Goal: Task Accomplishment & Management: Manage account settings

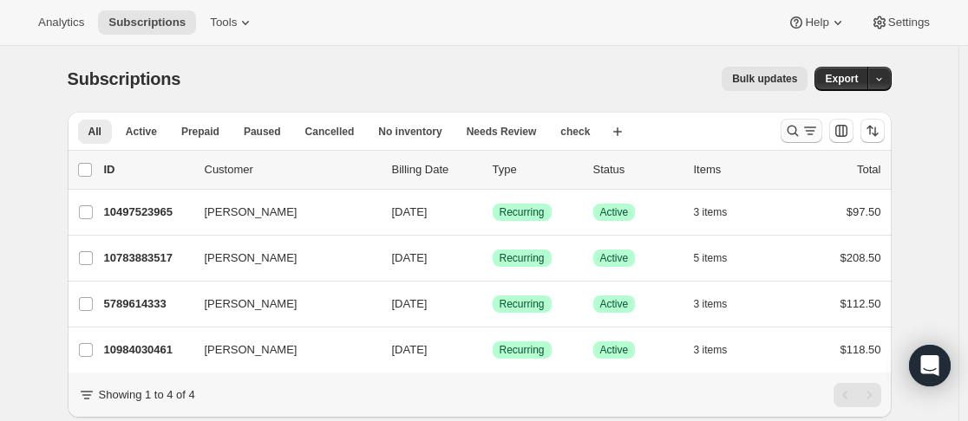
click at [794, 127] on icon "Search and filter results" at bounding box center [792, 130] width 17 height 17
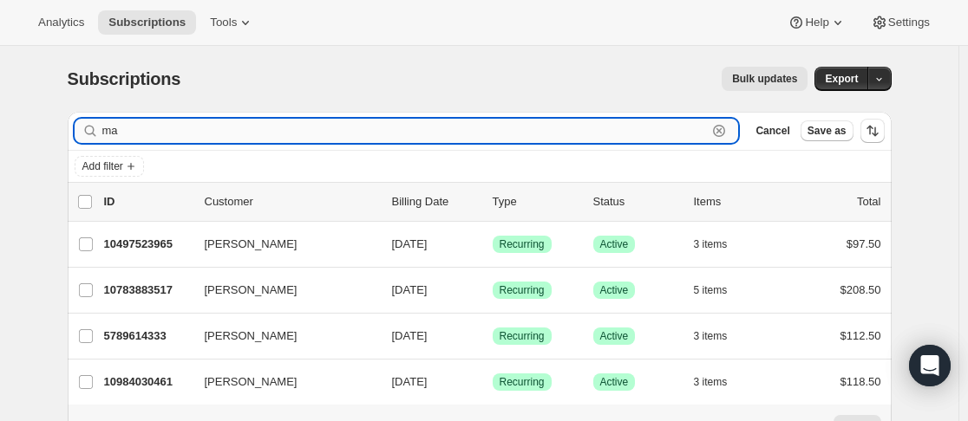
type input "m"
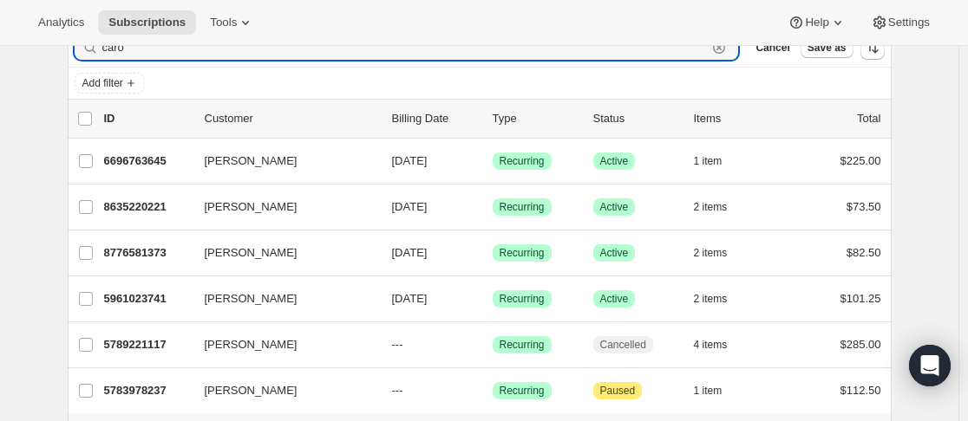
scroll to position [173, 0]
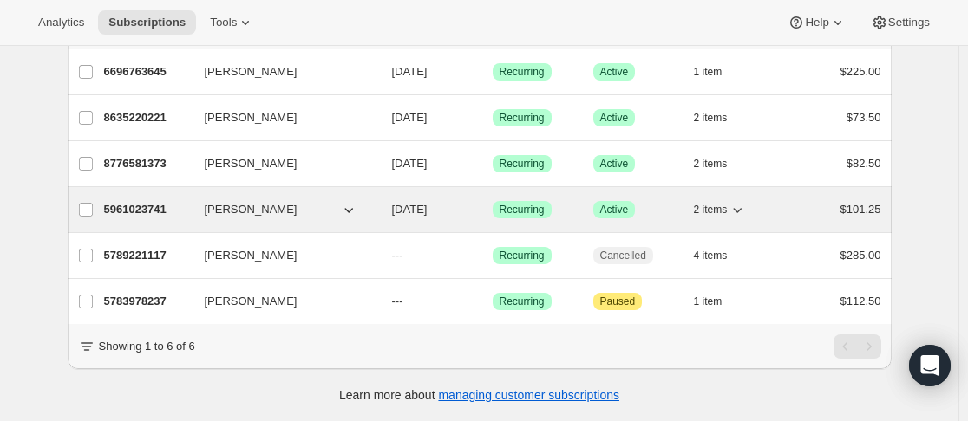
type input "caro"
click at [206, 210] on div "5961023741 [PERSON_NAME] [DATE] Success Recurring Success Active 2 items $101.25" at bounding box center [492, 210] width 777 height 24
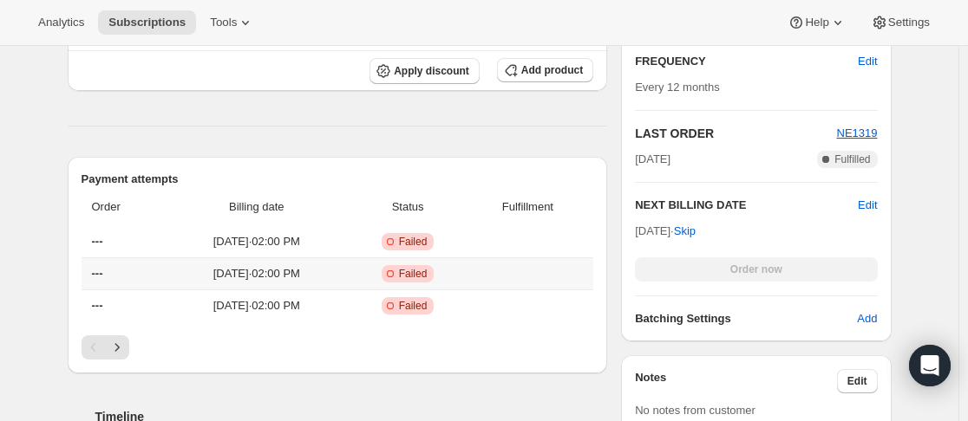
scroll to position [607, 0]
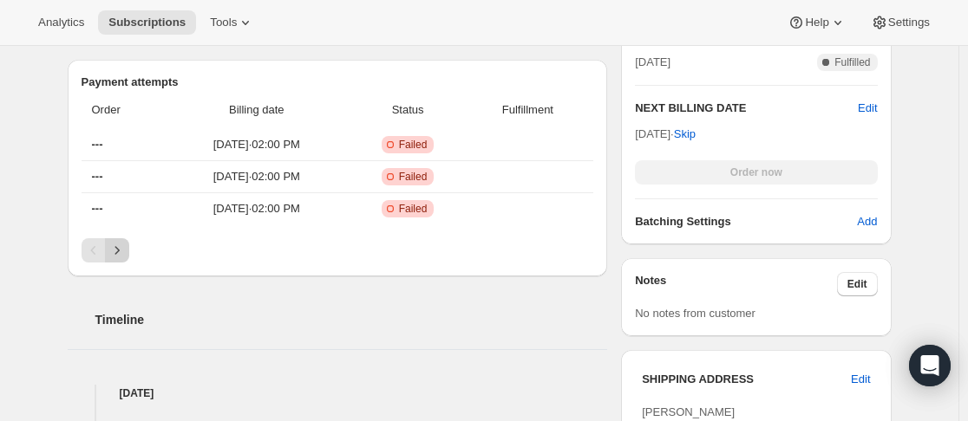
click at [121, 250] on icon "Next" at bounding box center [116, 250] width 17 height 17
click at [126, 254] on icon "Next" at bounding box center [116, 250] width 17 height 17
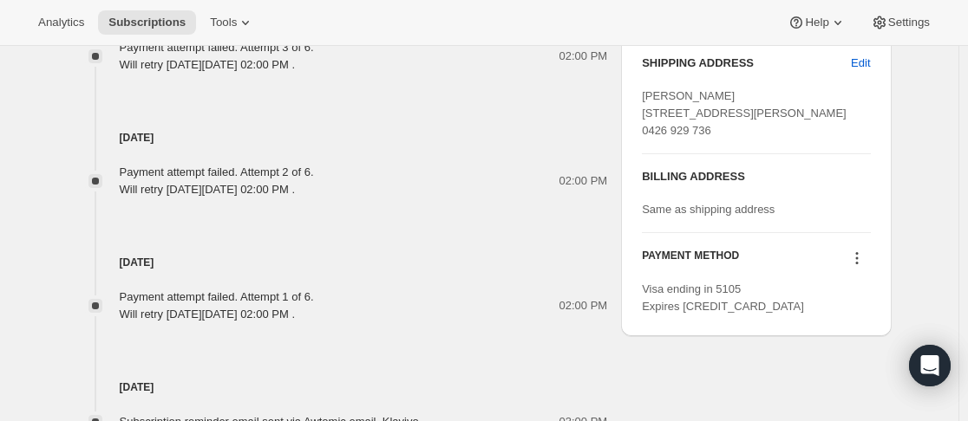
scroll to position [1041, 0]
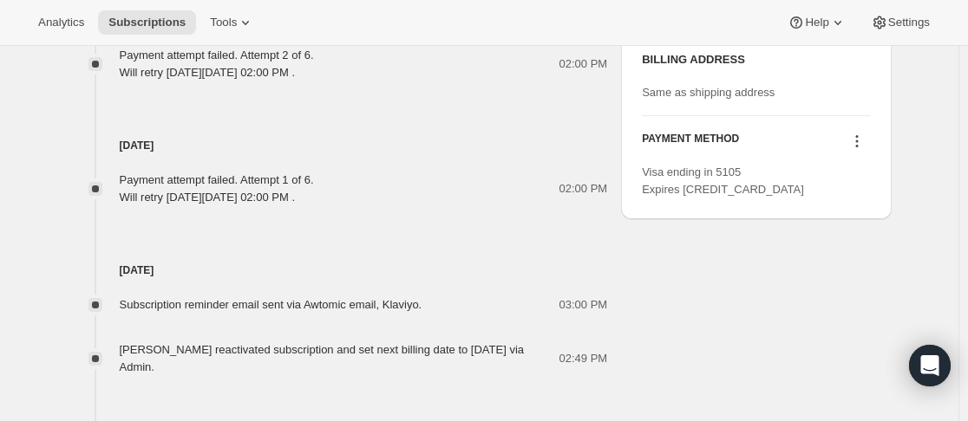
click at [855, 150] on icon at bounding box center [856, 141] width 17 height 17
click at [864, 271] on span "Add credit card" at bounding box center [837, 267] width 75 height 13
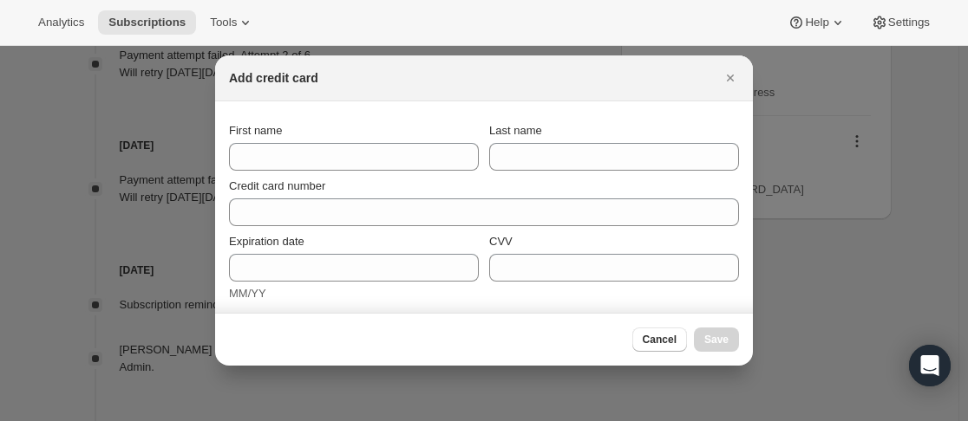
drag, startPoint x: 727, startPoint y: 77, endPoint x: 729, endPoint y: 90, distance: 13.3
click at [728, 77] on icon "Close" at bounding box center [730, 77] width 17 height 17
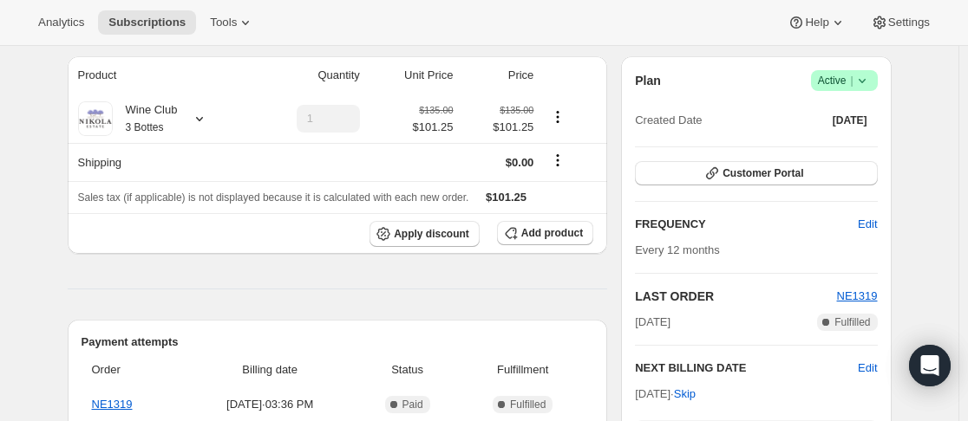
scroll to position [87, 0]
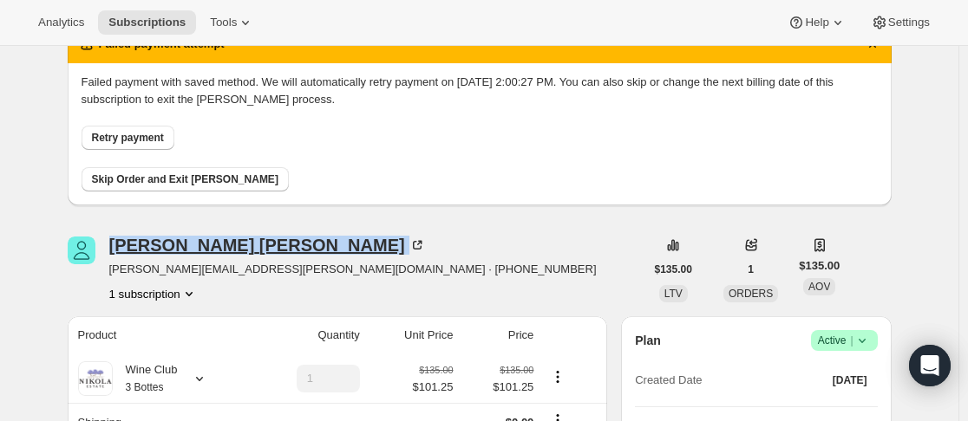
drag, startPoint x: 110, startPoint y: 245, endPoint x: 252, endPoint y: 241, distance: 142.3
click at [256, 240] on div "Caroline Groeger caroline.groeger@hotmail.com · +61426929736 1 subscription" at bounding box center [356, 270] width 577 height 66
copy div "Caroline Groeger"
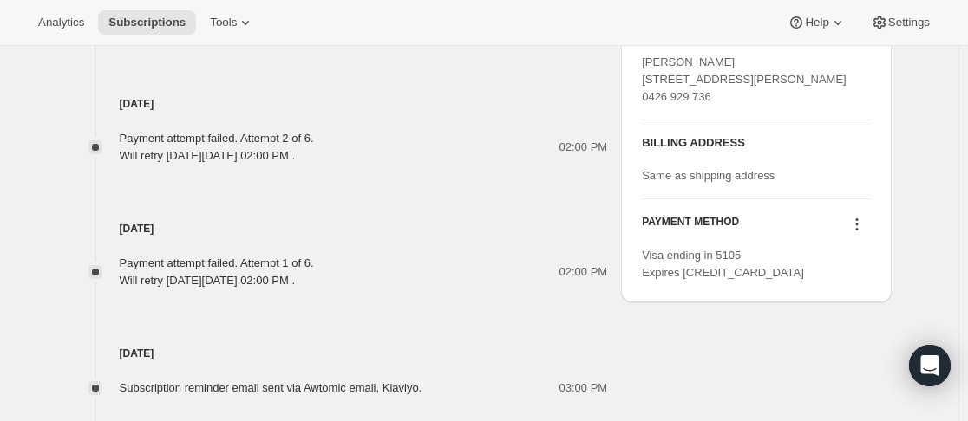
scroll to position [954, 0]
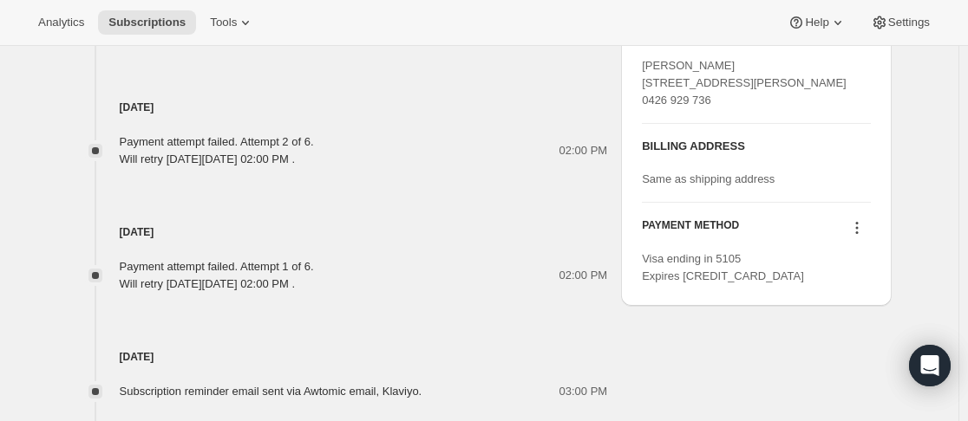
click at [859, 237] on icon at bounding box center [856, 227] width 17 height 17
click at [859, 361] on span "Add credit card" at bounding box center [837, 354] width 75 height 13
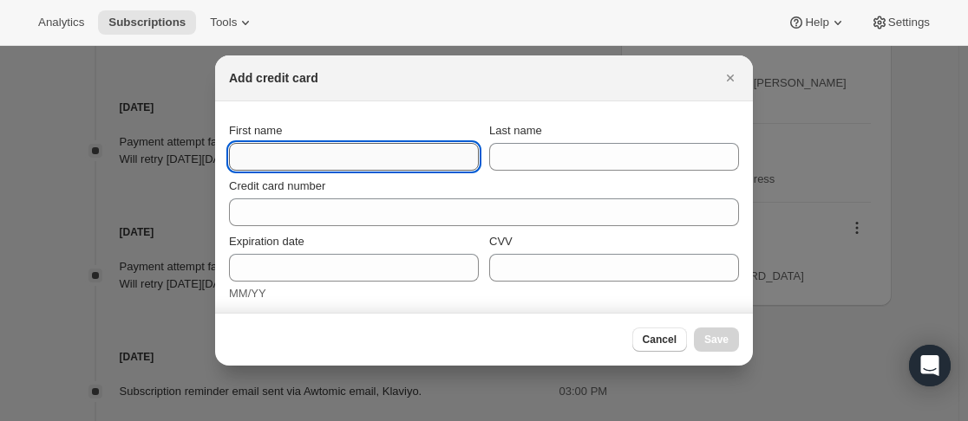
click at [343, 158] on input "First name" at bounding box center [354, 157] width 250 height 28
paste input "[PERSON_NAME]"
drag, startPoint x: 302, startPoint y: 150, endPoint x: 284, endPoint y: 151, distance: 18.2
click at [284, 151] on input "[PERSON_NAME]" at bounding box center [354, 157] width 250 height 28
type input "[PERSON_NAME]"
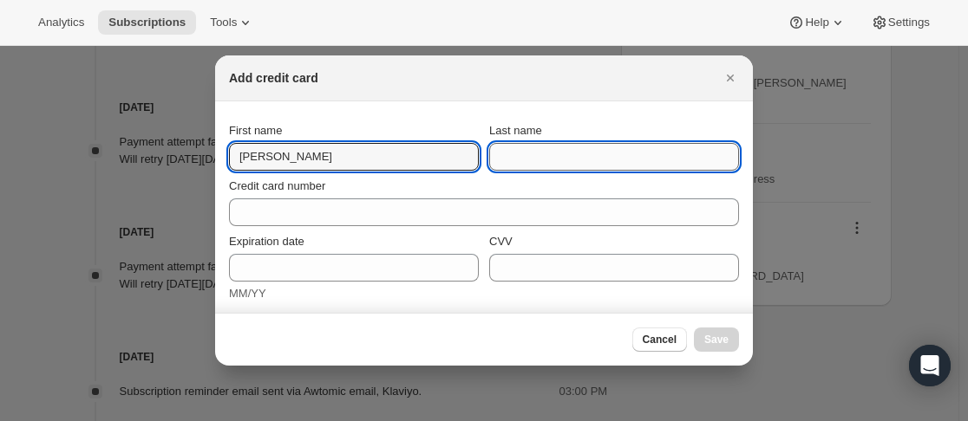
click at [519, 150] on input "Last name" at bounding box center [614, 157] width 250 height 28
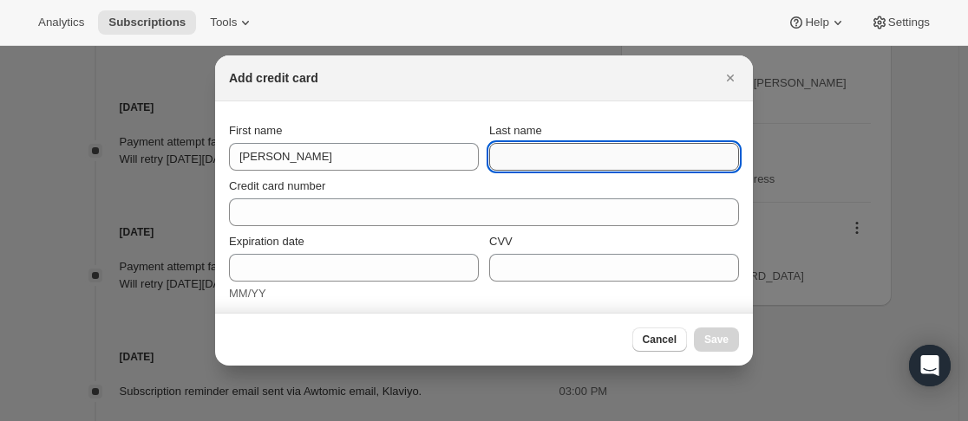
paste input "[PERSON_NAME]"
type input "[PERSON_NAME]"
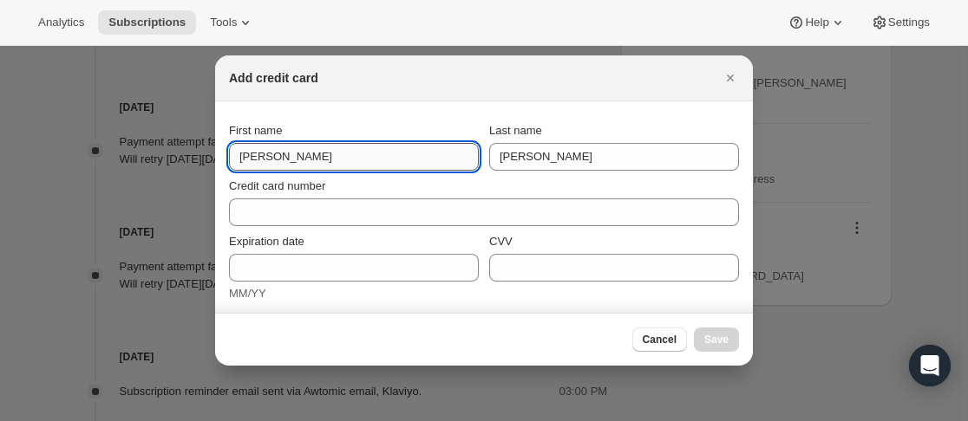
drag, startPoint x: 334, startPoint y: 161, endPoint x: 306, endPoint y: 165, distance: 28.0
click at [307, 165] on input "[PERSON_NAME]" at bounding box center [354, 157] width 250 height 28
type input "[PERSON_NAME]"
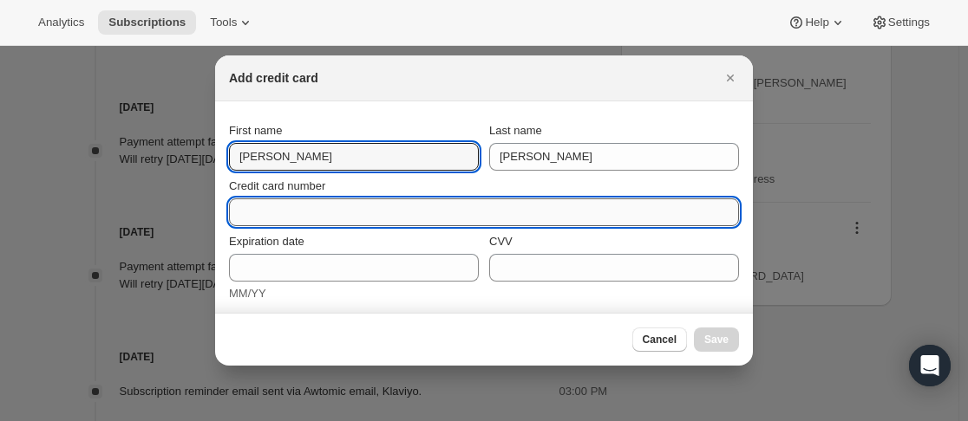
click at [314, 201] on input "Credit card number" at bounding box center [477, 213] width 496 height 28
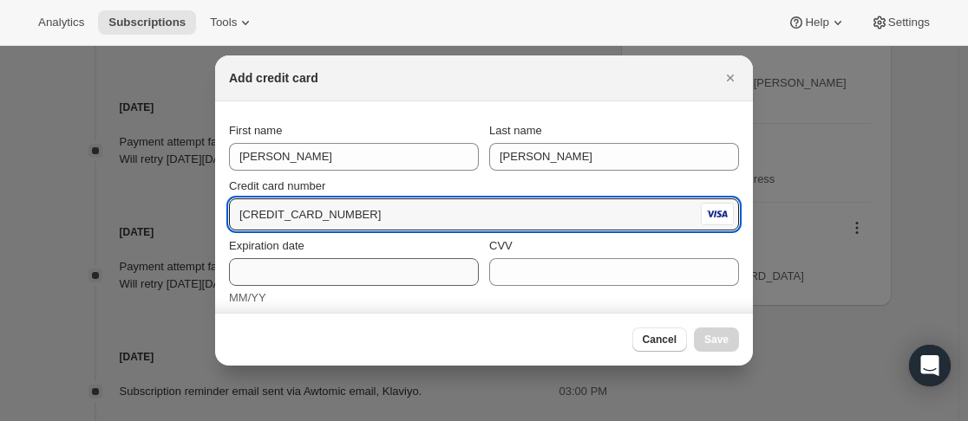
type input "4564 6801 2243 7360"
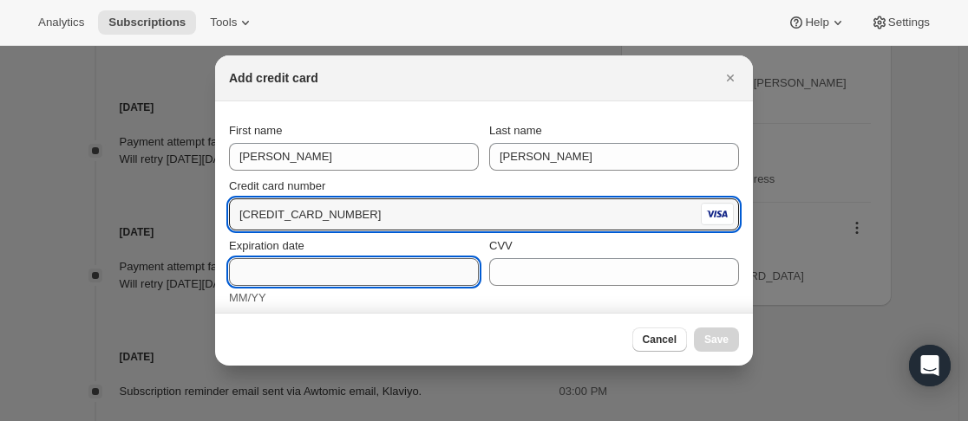
click at [323, 277] on input "Expiration date" at bounding box center [354, 272] width 250 height 28
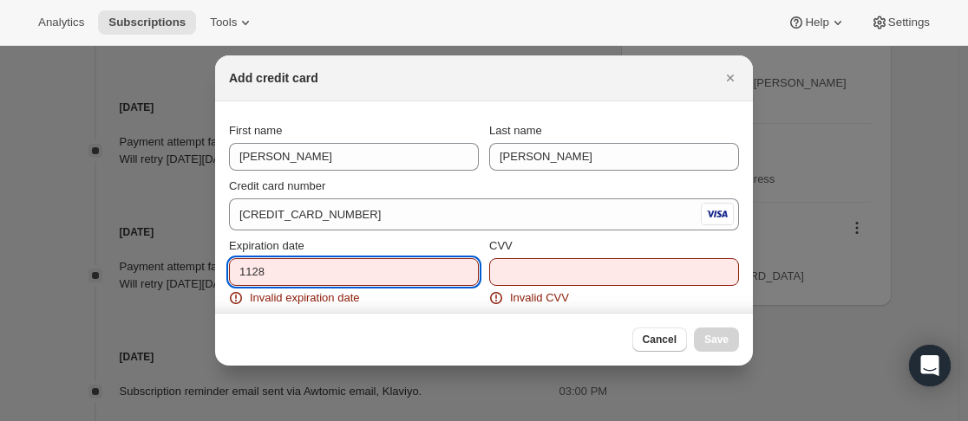
click at [325, 277] on input "1128" at bounding box center [354, 272] width 250 height 28
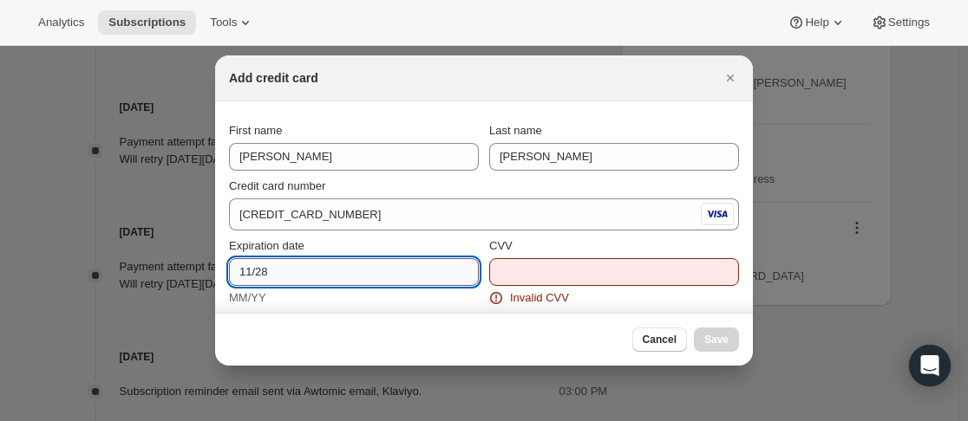
type input "11/28"
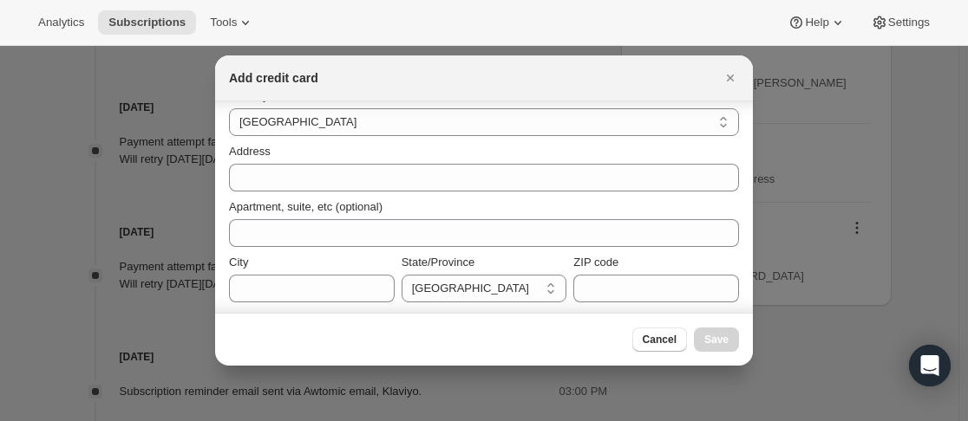
scroll to position [208, 0]
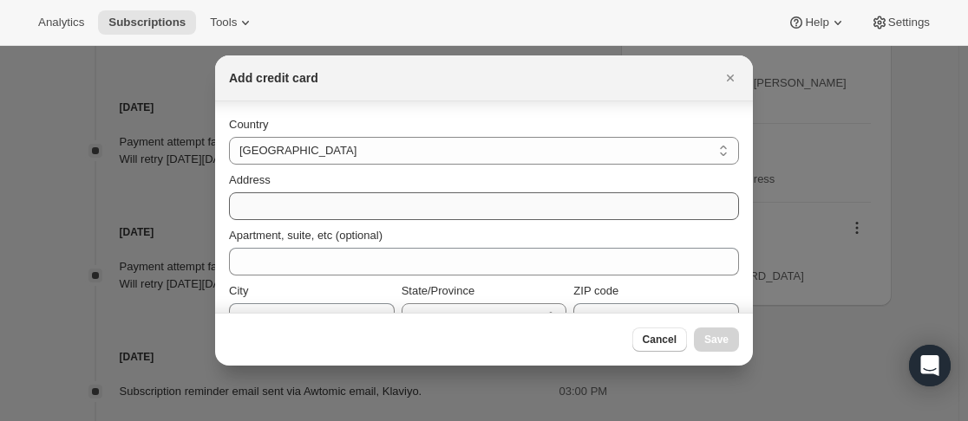
type input "527"
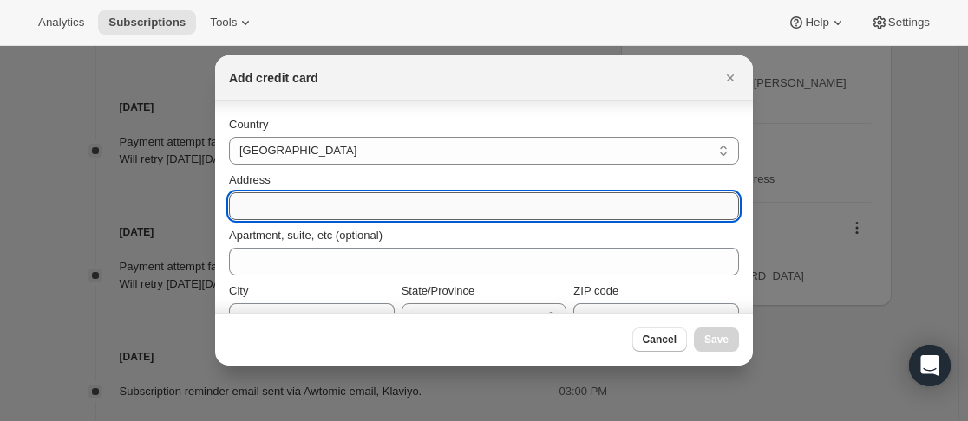
click at [434, 206] on input "Address" at bounding box center [484, 207] width 510 height 28
click at [557, 211] on input "Address" at bounding box center [484, 207] width 510 height 28
click at [510, 209] on input "Address" at bounding box center [484, 207] width 510 height 28
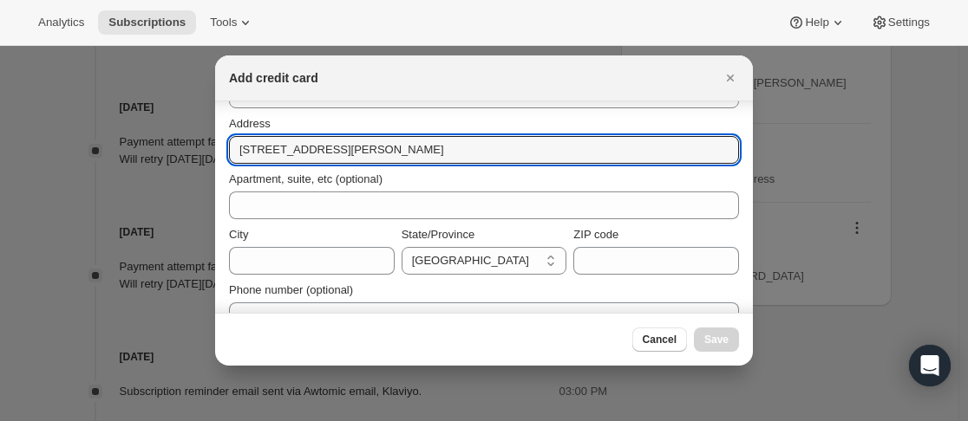
scroll to position [295, 0]
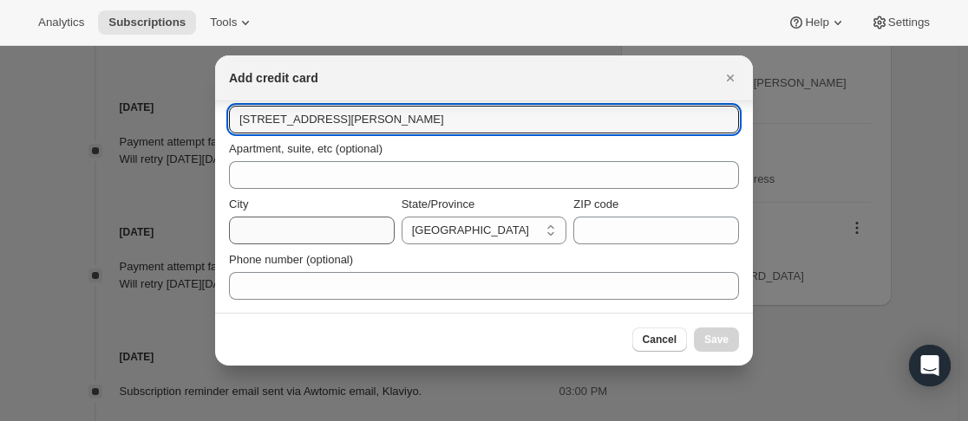
type input "11/4 Johnson Road"
click at [377, 226] on input "City" at bounding box center [312, 231] width 166 height 28
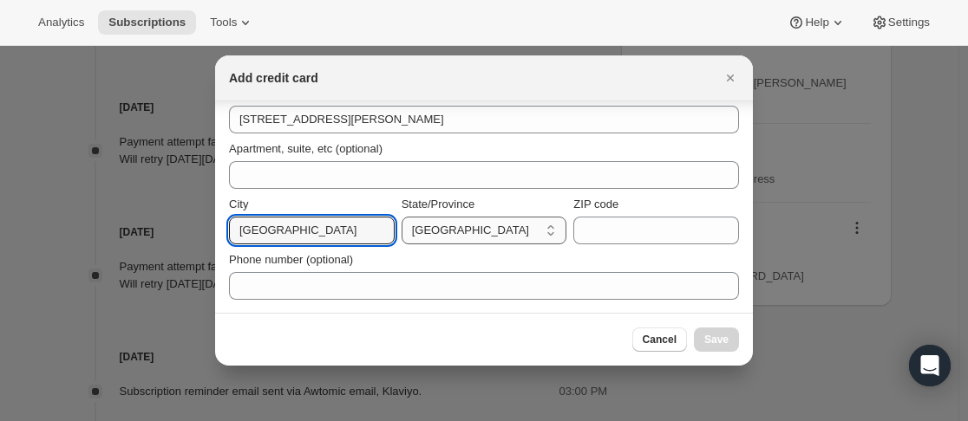
type input "Perth"
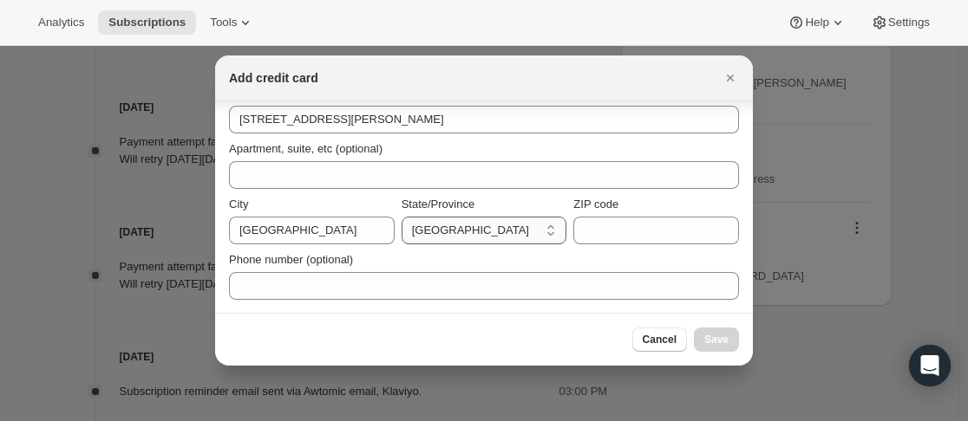
click at [511, 239] on select "Australian Capital Territory New South Wales Northern Territory Queensland Sout…" at bounding box center [485, 231] width 166 height 28
select select "WA"
click at [402, 217] on select "Australian Capital Territory New South Wales Northern Territory Queensland Sout…" at bounding box center [485, 231] width 166 height 28
click at [655, 231] on input "ZIP code" at bounding box center [656, 231] width 166 height 28
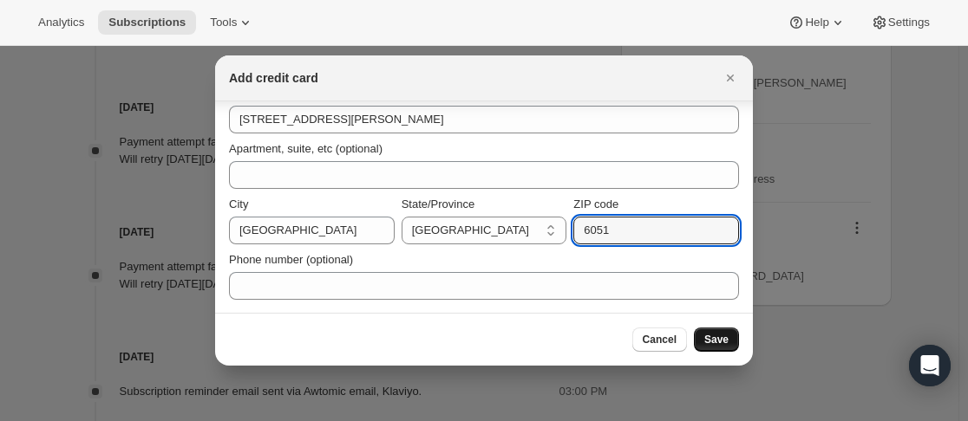
type input "6051"
click at [721, 351] on div "Cancel Save" at bounding box center [484, 339] width 538 height 53
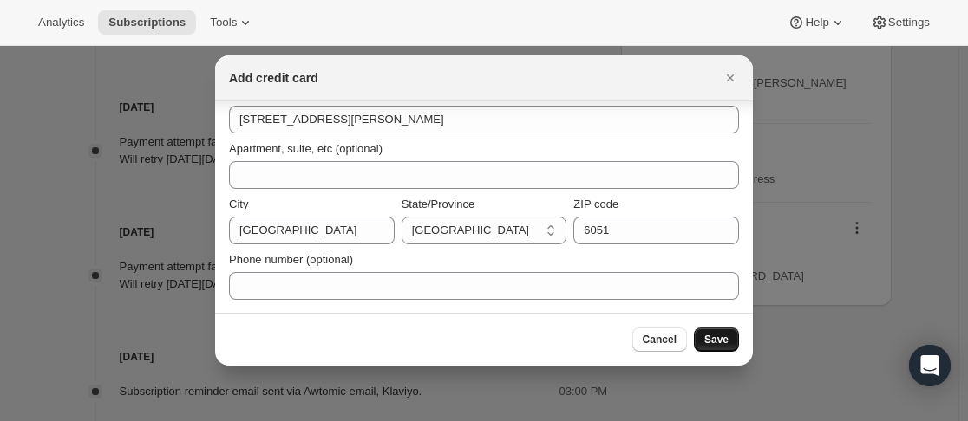
click at [721, 340] on span "Save" at bounding box center [716, 340] width 24 height 14
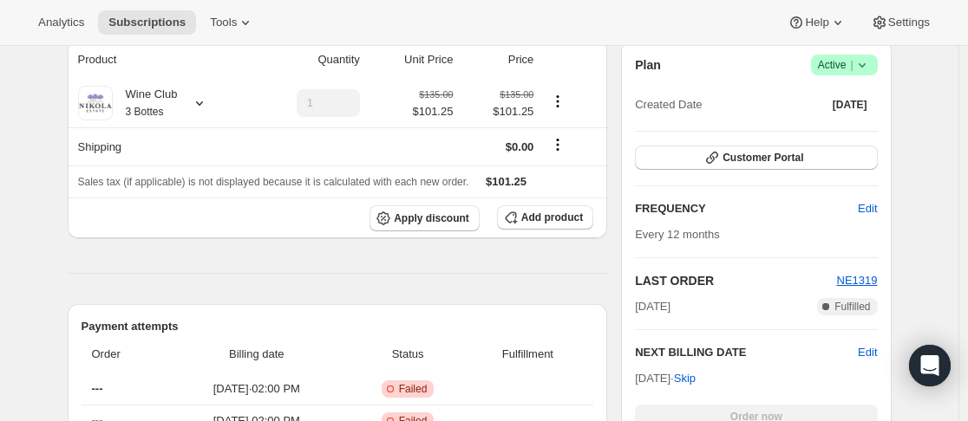
scroll to position [0, 0]
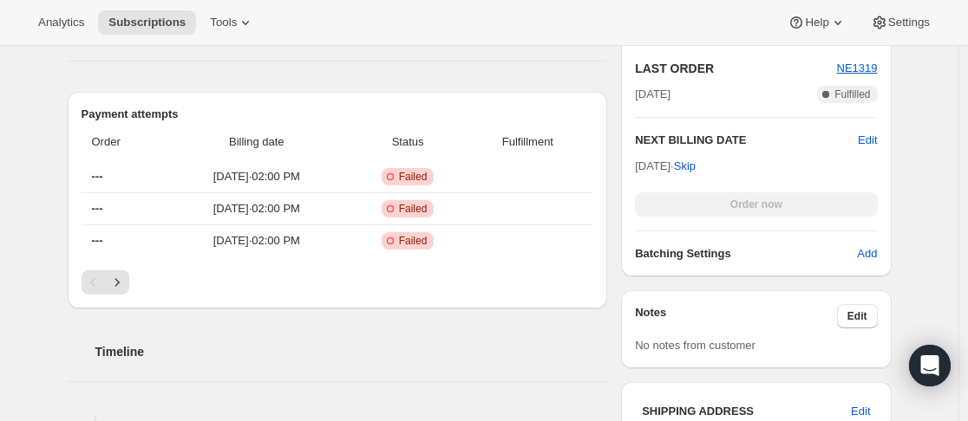
scroll to position [607, 0]
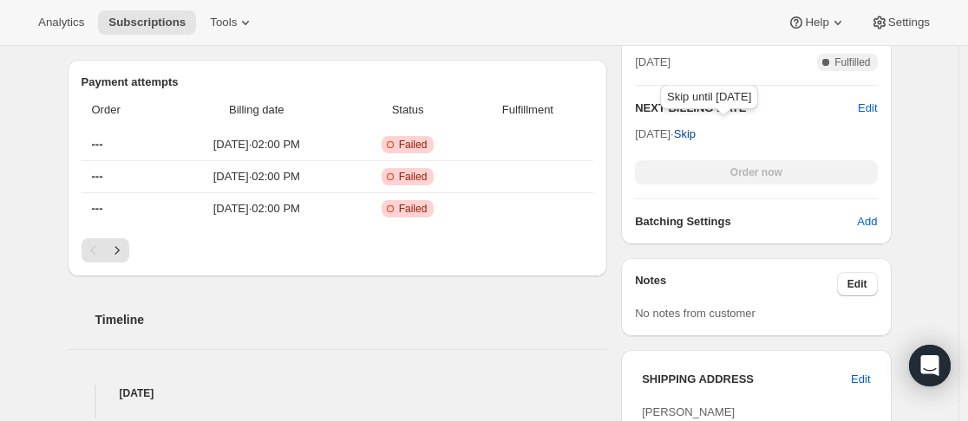
click at [696, 137] on span "Skip" at bounding box center [685, 134] width 22 height 17
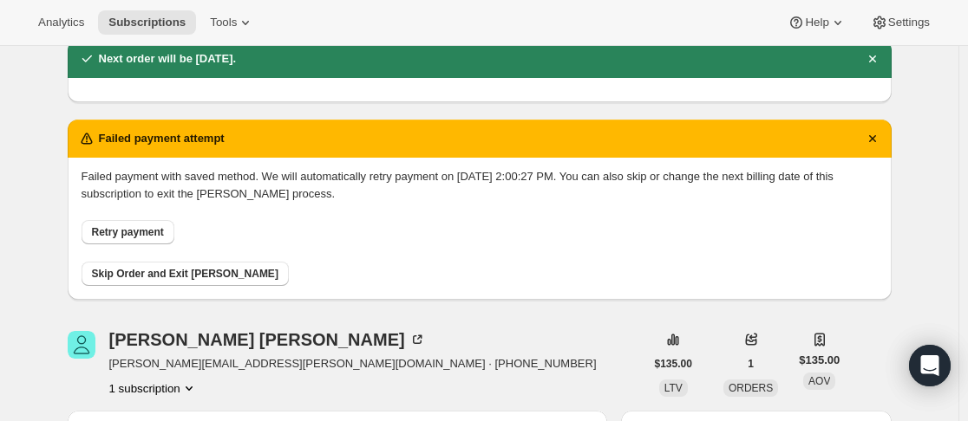
scroll to position [0, 0]
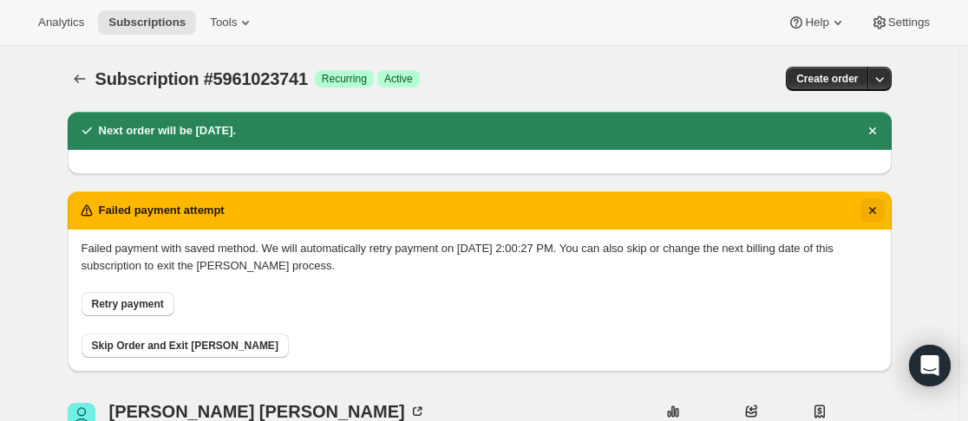
click at [875, 206] on icon "Dismiss notification" at bounding box center [872, 210] width 17 height 17
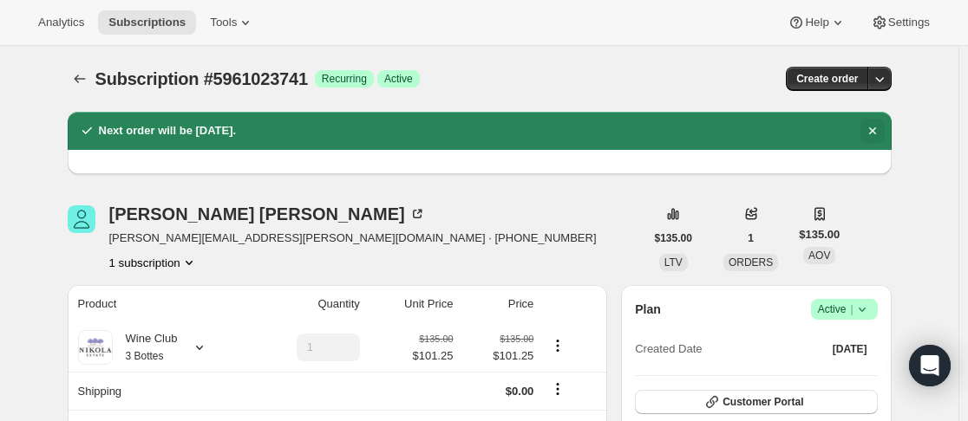
click at [881, 134] on icon "Dismiss notification" at bounding box center [872, 130] width 17 height 17
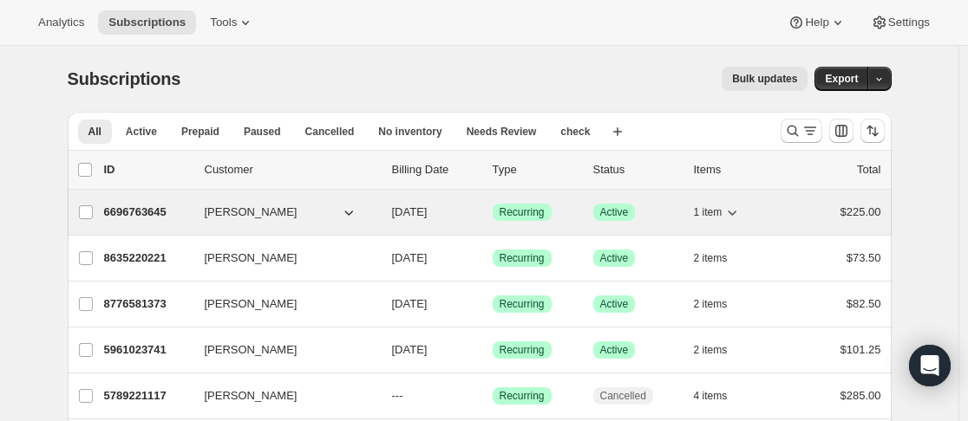
click at [199, 217] on div "6696763645 [PERSON_NAME] [DATE] Success Recurring Success Active 1 item $225.00" at bounding box center [492, 212] width 777 height 24
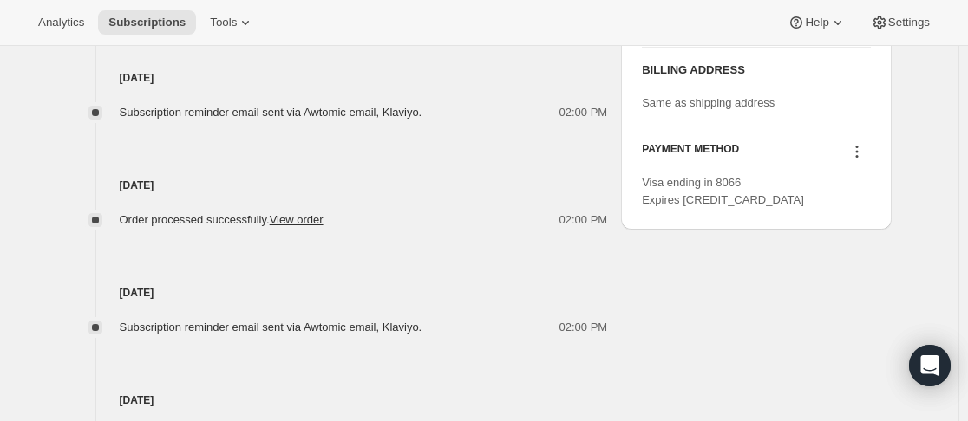
scroll to position [867, 0]
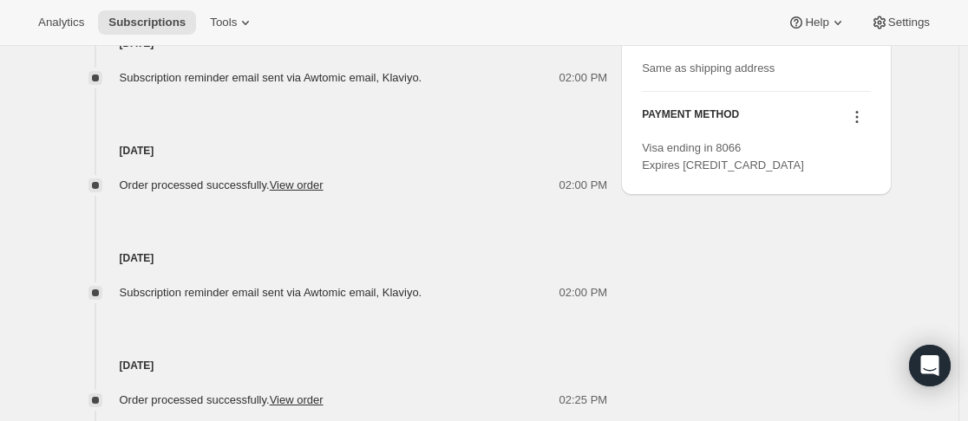
click at [858, 123] on icon at bounding box center [856, 122] width 3 height 3
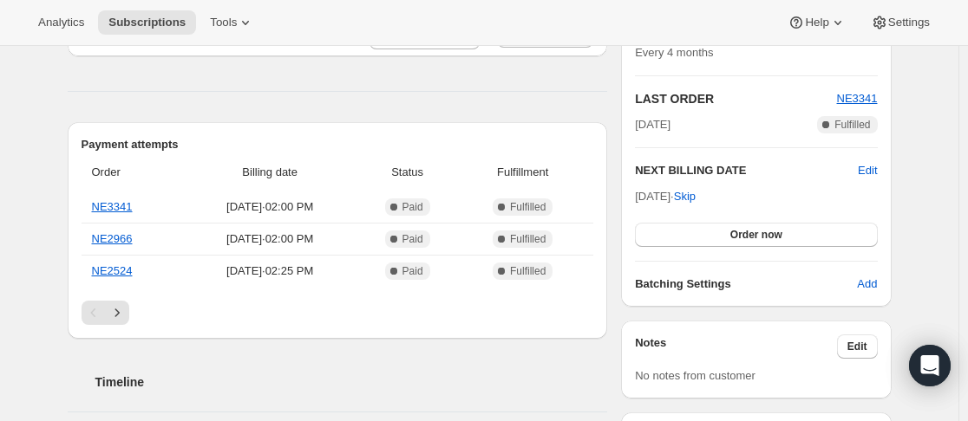
scroll to position [0, 0]
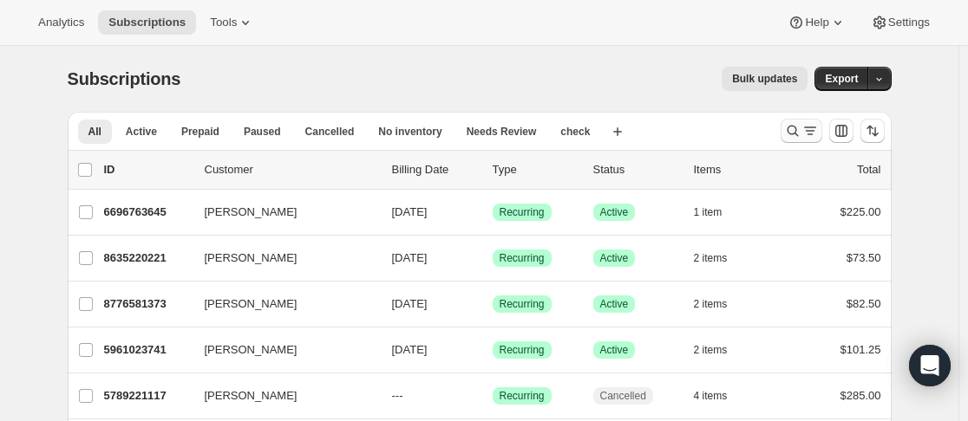
click at [801, 132] on icon "Search and filter results" at bounding box center [792, 130] width 17 height 17
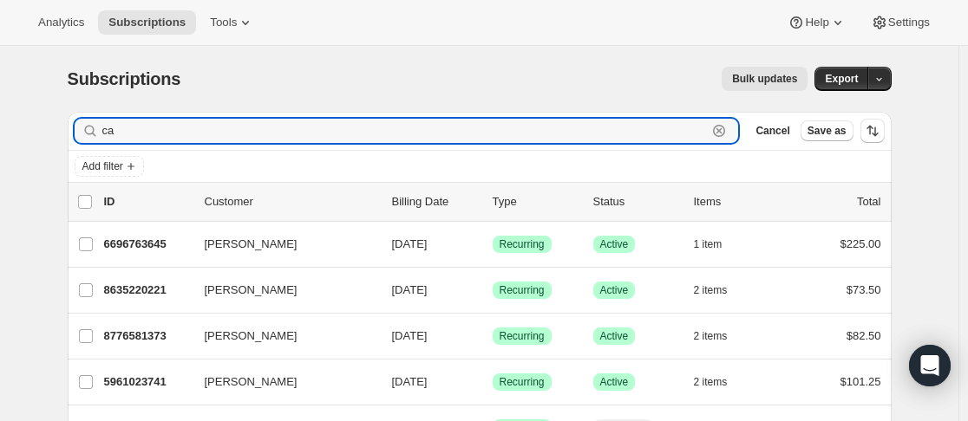
type input "c"
click at [254, 132] on input "Filter subscribers" at bounding box center [420, 131] width 637 height 24
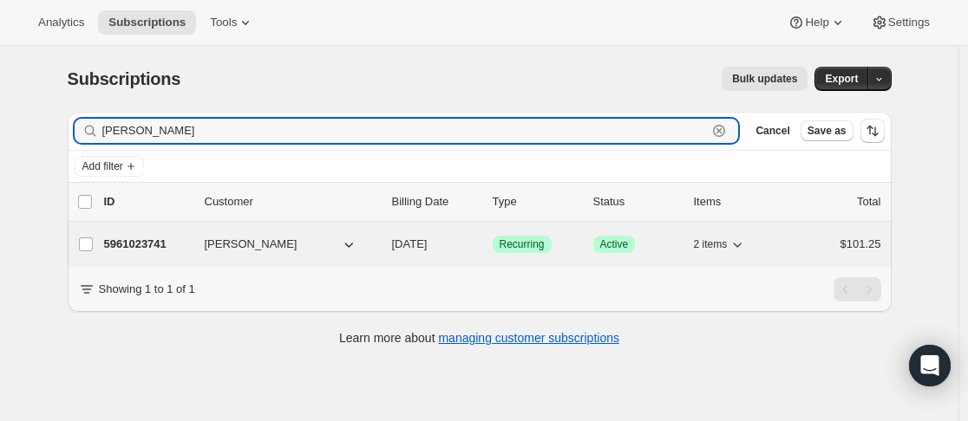
type input "[PERSON_NAME]"
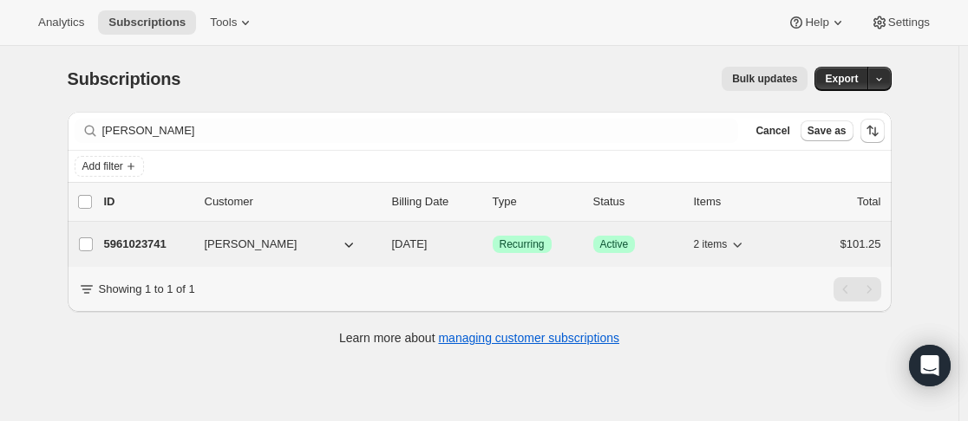
click at [179, 251] on p "5961023741" at bounding box center [147, 244] width 87 height 17
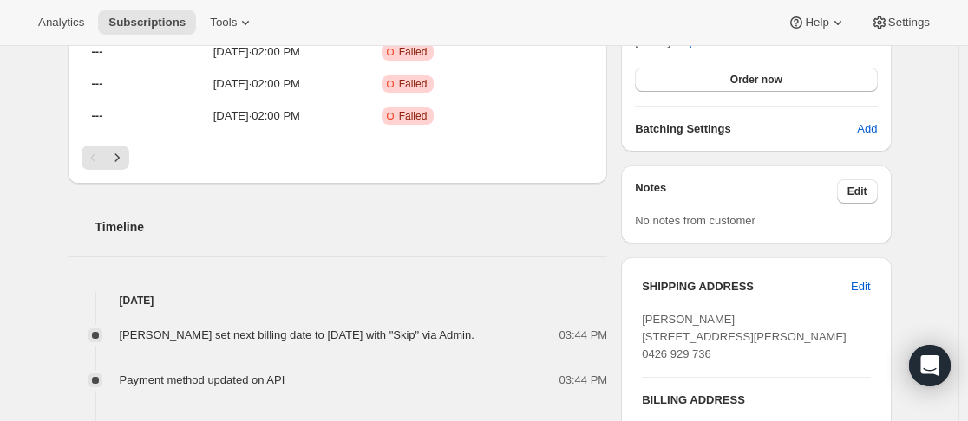
scroll to position [260, 0]
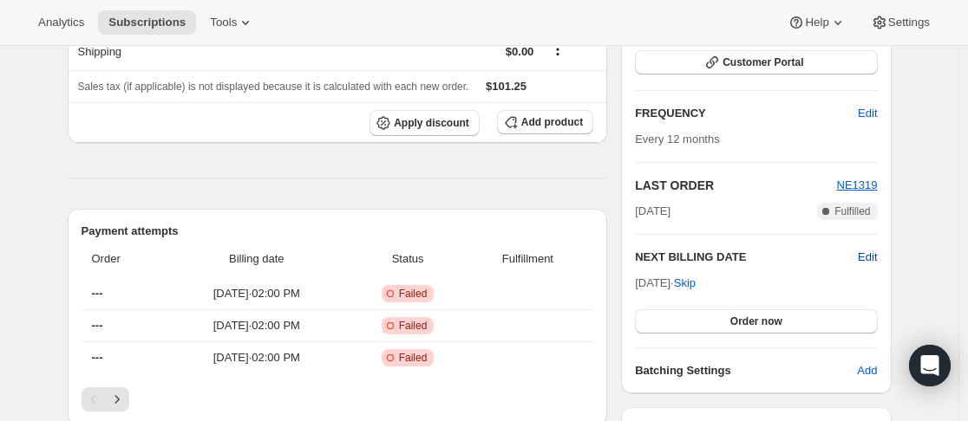
click at [871, 258] on span "Edit" at bounding box center [867, 257] width 19 height 17
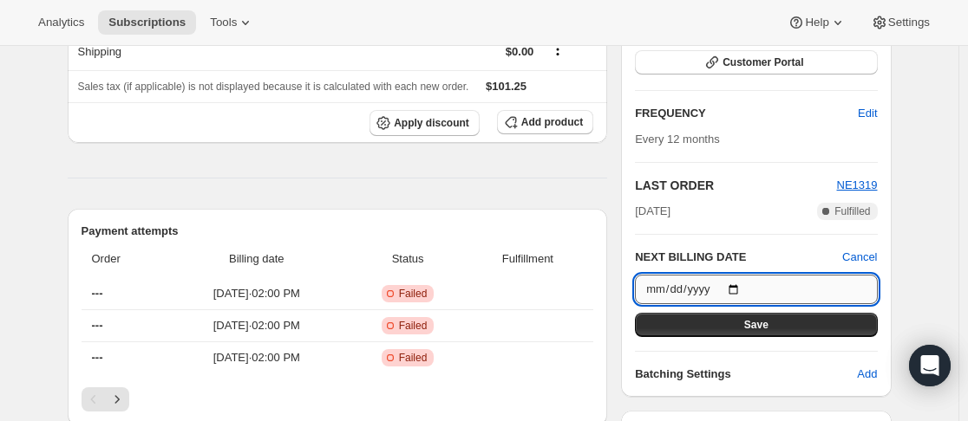
click at [710, 290] on input "[DATE]" at bounding box center [756, 289] width 242 height 29
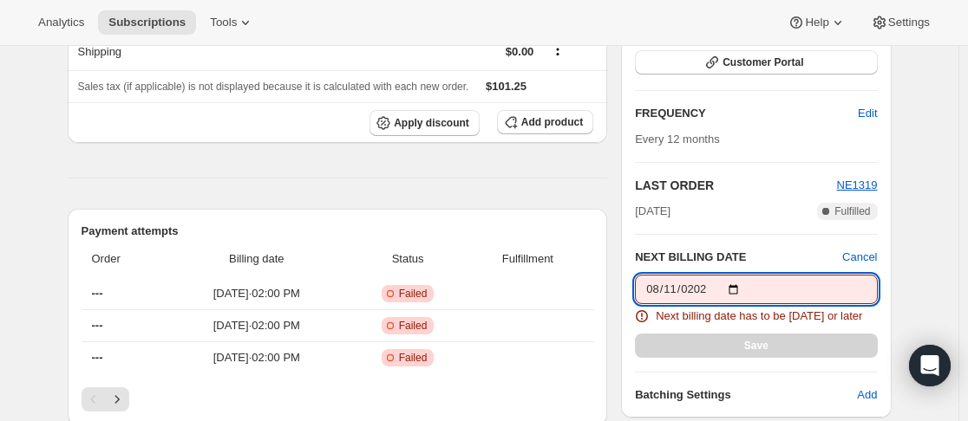
type input "[DATE]"
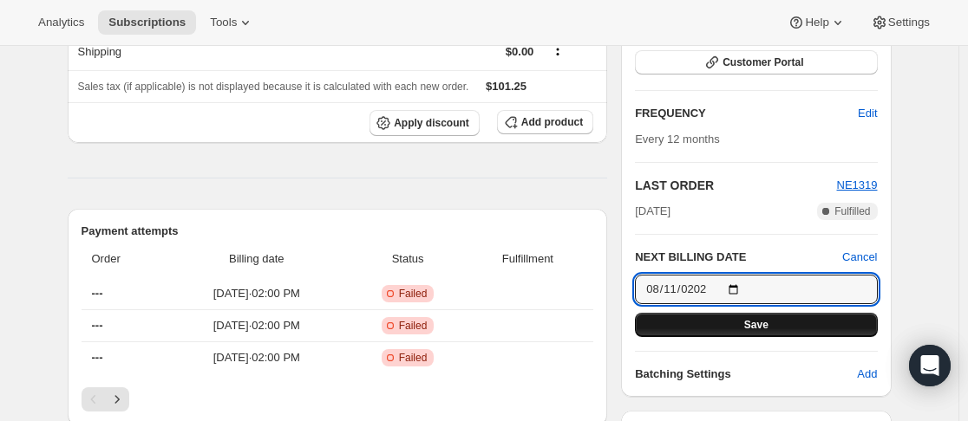
click at [743, 317] on button "Save" at bounding box center [756, 325] width 242 height 24
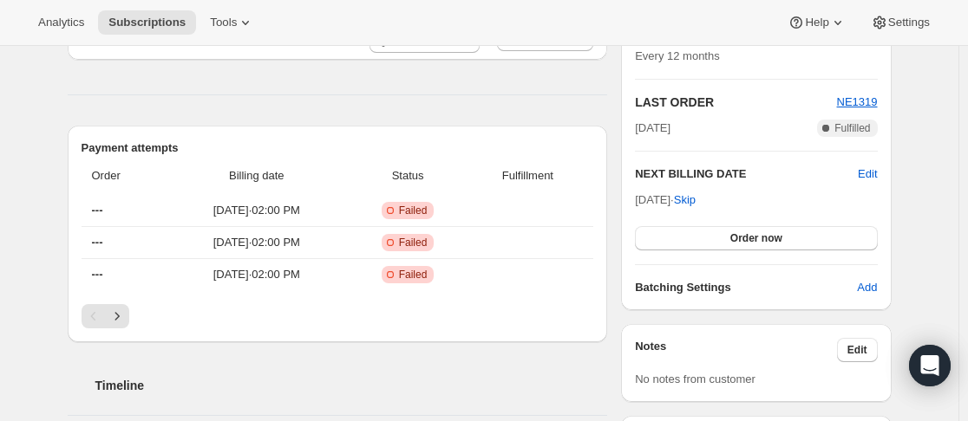
scroll to position [434, 0]
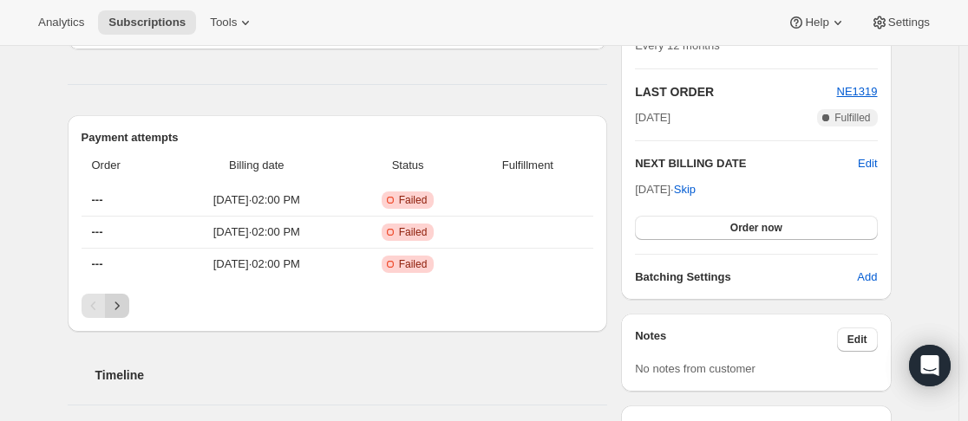
click at [126, 311] on icon "Next" at bounding box center [116, 305] width 17 height 17
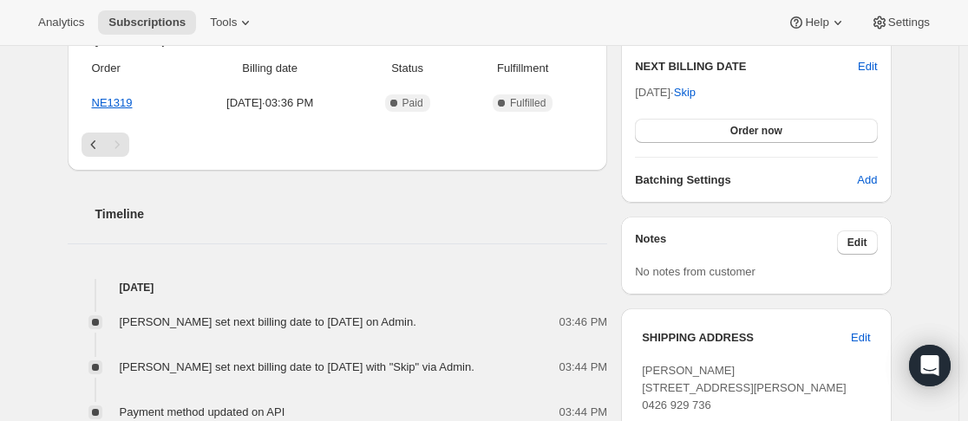
scroll to position [607, 0]
